Goal: Transaction & Acquisition: Book appointment/travel/reservation

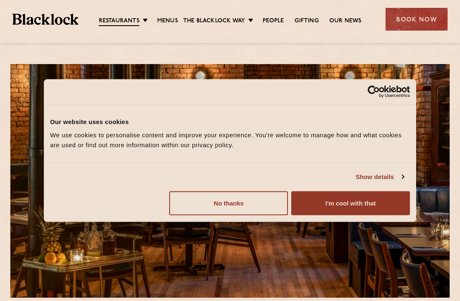
click at [262, 202] on button "No thanks" at bounding box center [228, 203] width 119 height 24
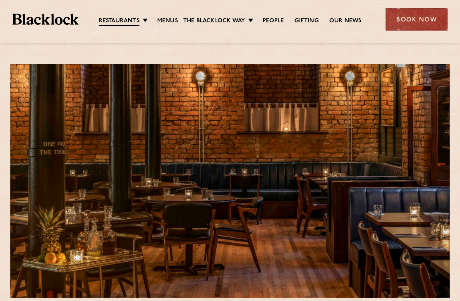
click at [166, 23] on link "Menus" at bounding box center [167, 21] width 21 height 8
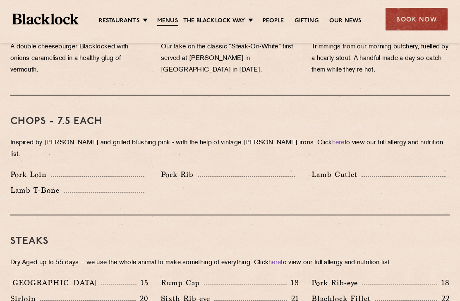
scroll to position [610, 0]
click at [431, 293] on div "Blacklock Fillet 22" at bounding box center [381, 299] width 138 height 12
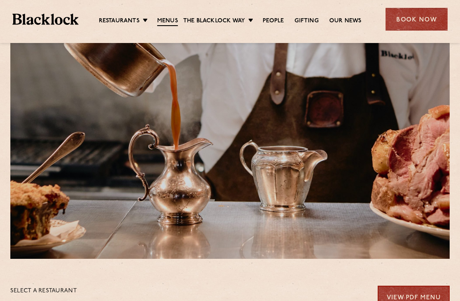
scroll to position [0, 0]
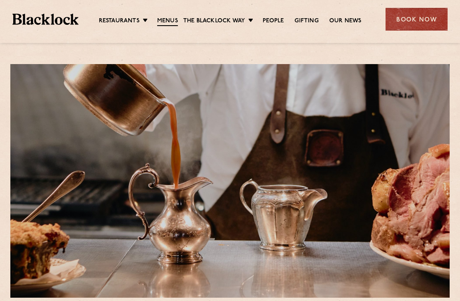
click at [415, 29] on div "Book Now" at bounding box center [417, 19] width 62 height 23
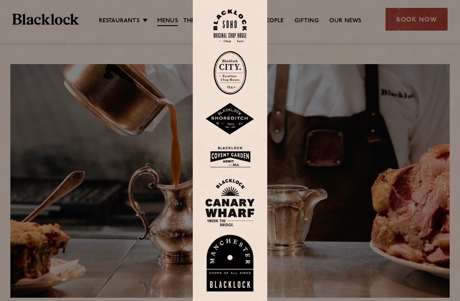
click at [423, 186] on div at bounding box center [230, 150] width 460 height 301
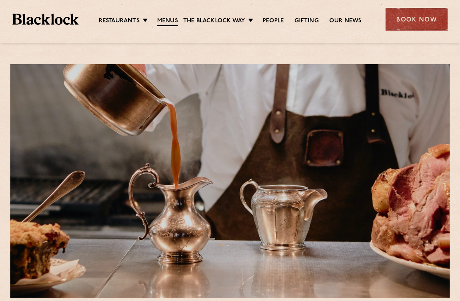
click at [0, 0] on link "[GEOGRAPHIC_DATA]" at bounding box center [0, 0] width 0 height 0
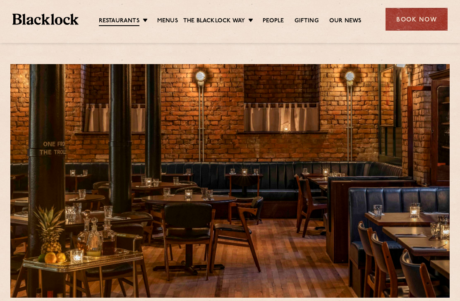
click at [166, 22] on link "Menus" at bounding box center [167, 21] width 21 height 8
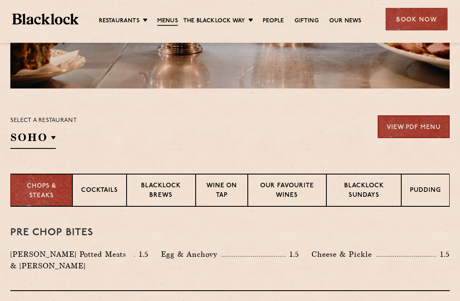
scroll to position [211, 0]
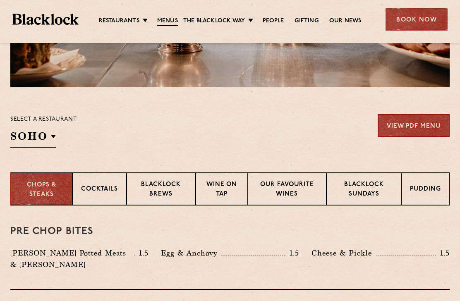
click at [373, 181] on p "Blacklock Sundays" at bounding box center [364, 189] width 58 height 19
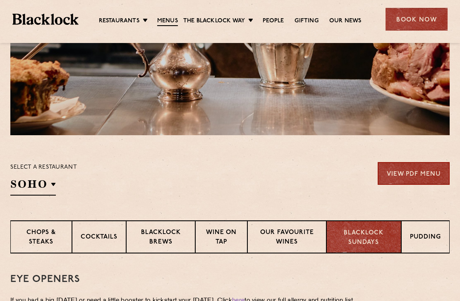
scroll to position [149, 0]
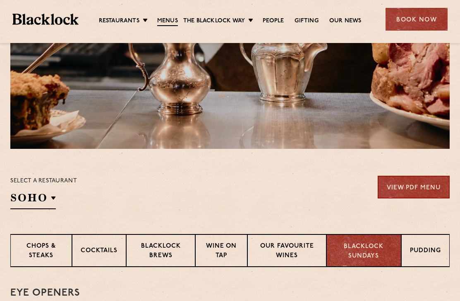
click at [430, 263] on div "Pudding" at bounding box center [425, 250] width 48 height 33
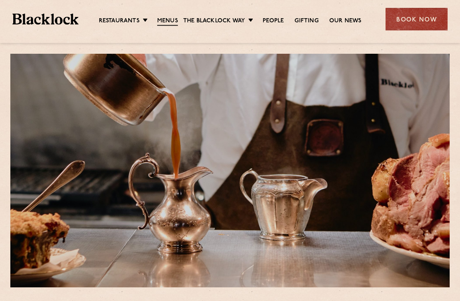
scroll to position [0, 0]
